Goal: Find specific page/section: Find specific page/section

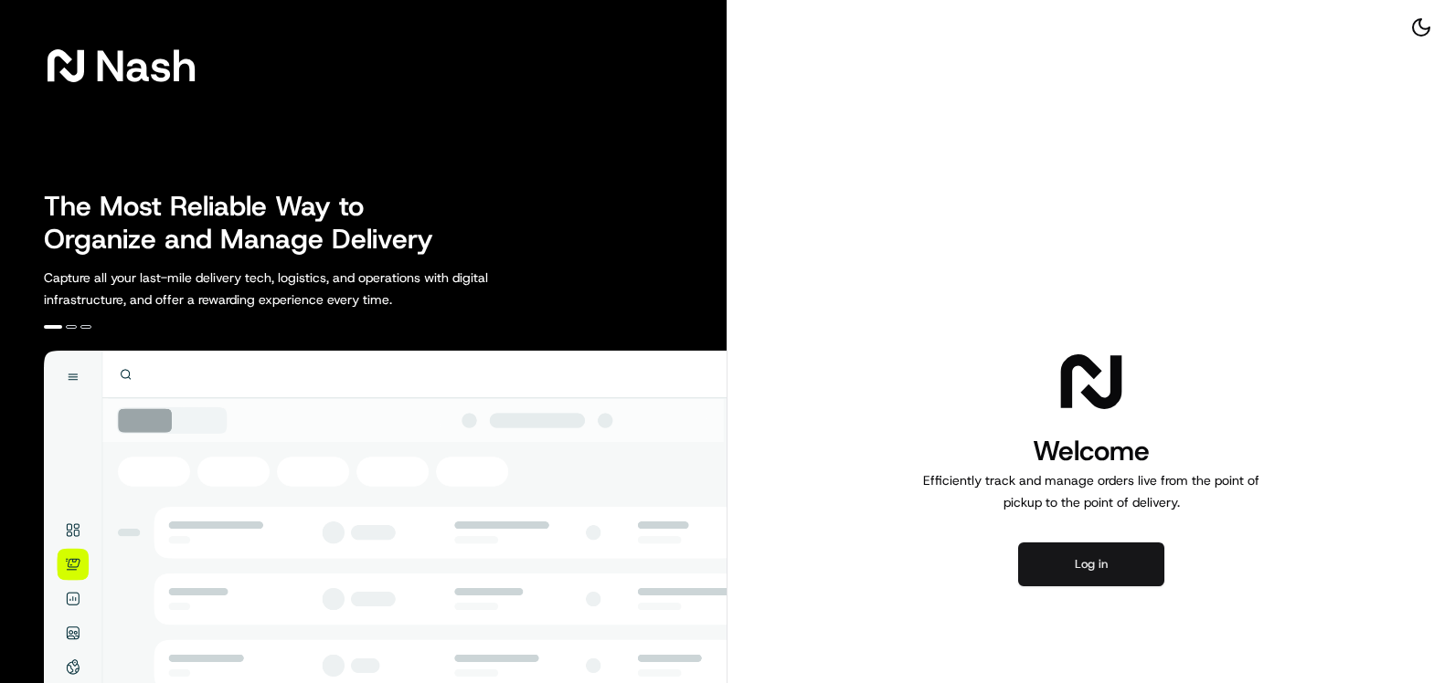
click at [1078, 567] on button "Log in" at bounding box center [1091, 565] width 146 height 44
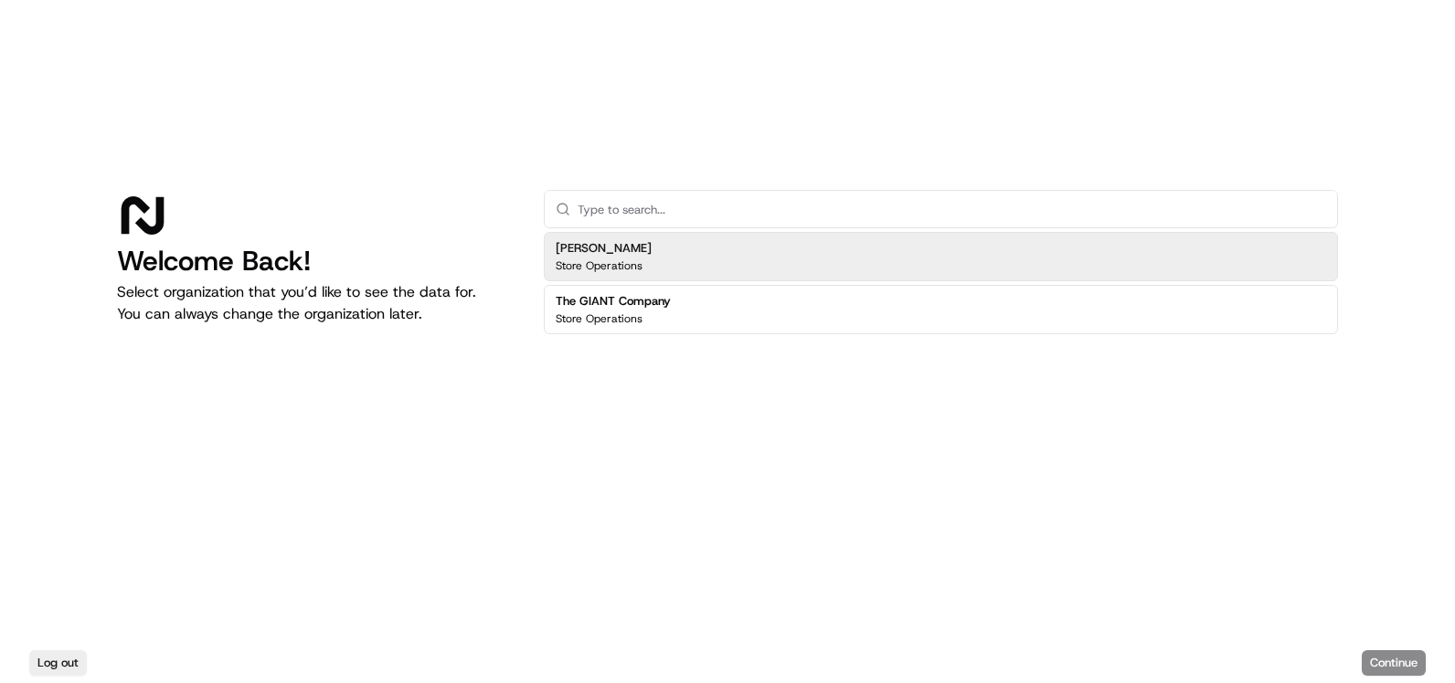
click at [680, 259] on div "[PERSON_NAME] Store Operations" at bounding box center [941, 256] width 794 height 49
click at [682, 246] on div "[PERSON_NAME] Store Operations" at bounding box center [941, 256] width 794 height 49
click at [654, 249] on div "[PERSON_NAME] Store Operations" at bounding box center [941, 256] width 794 height 49
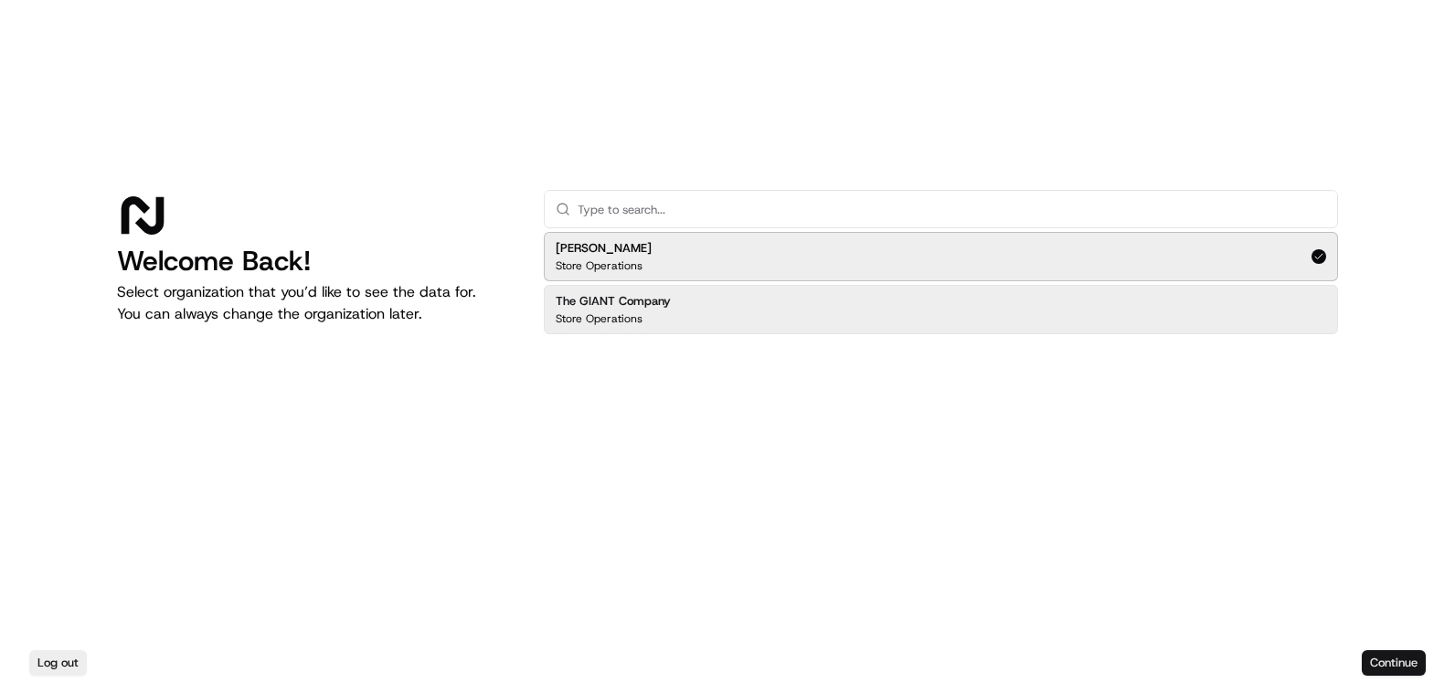
click at [1388, 659] on button "Continue" at bounding box center [1393, 664] width 64 height 26
